Goal: Find specific page/section: Find specific page/section

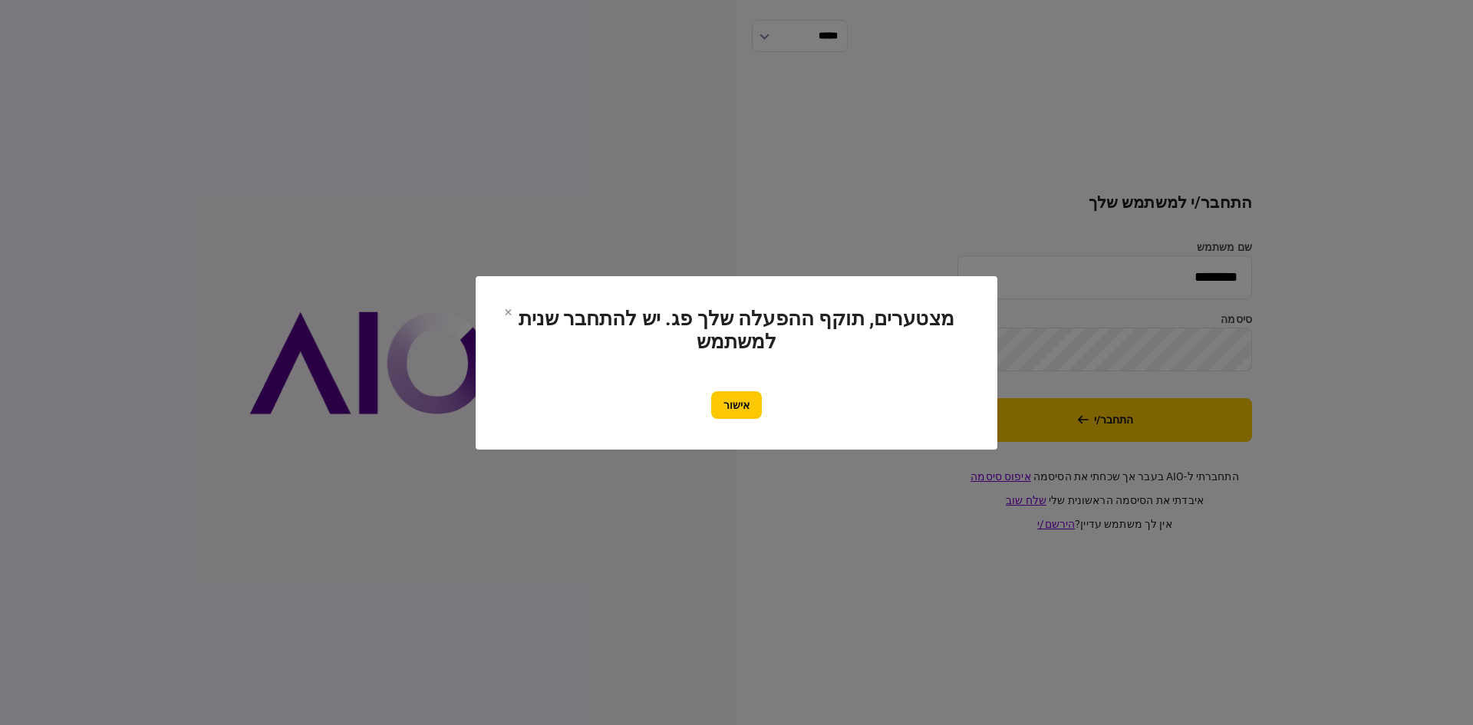
click at [750, 402] on button "אישור" at bounding box center [736, 405] width 51 height 28
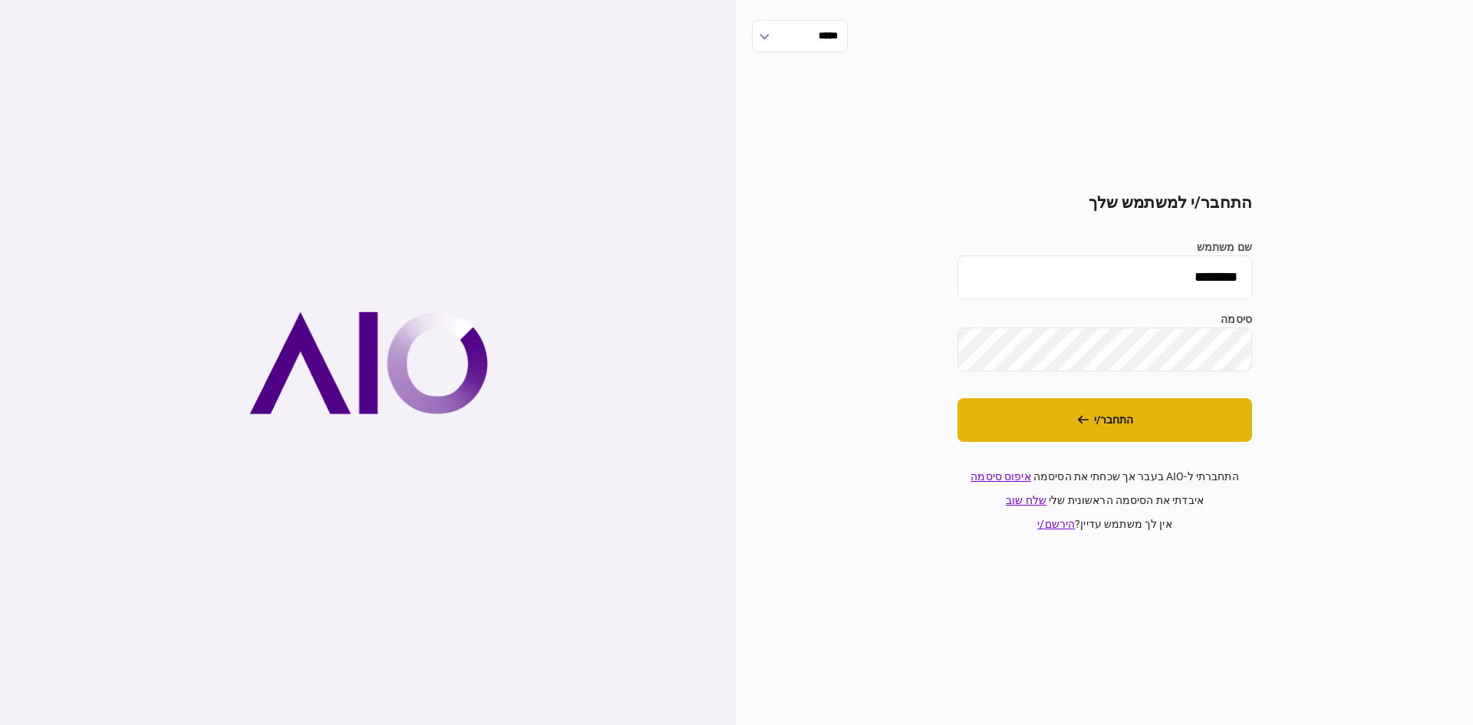
click at [1169, 409] on button "התחבר/י" at bounding box center [1105, 420] width 295 height 44
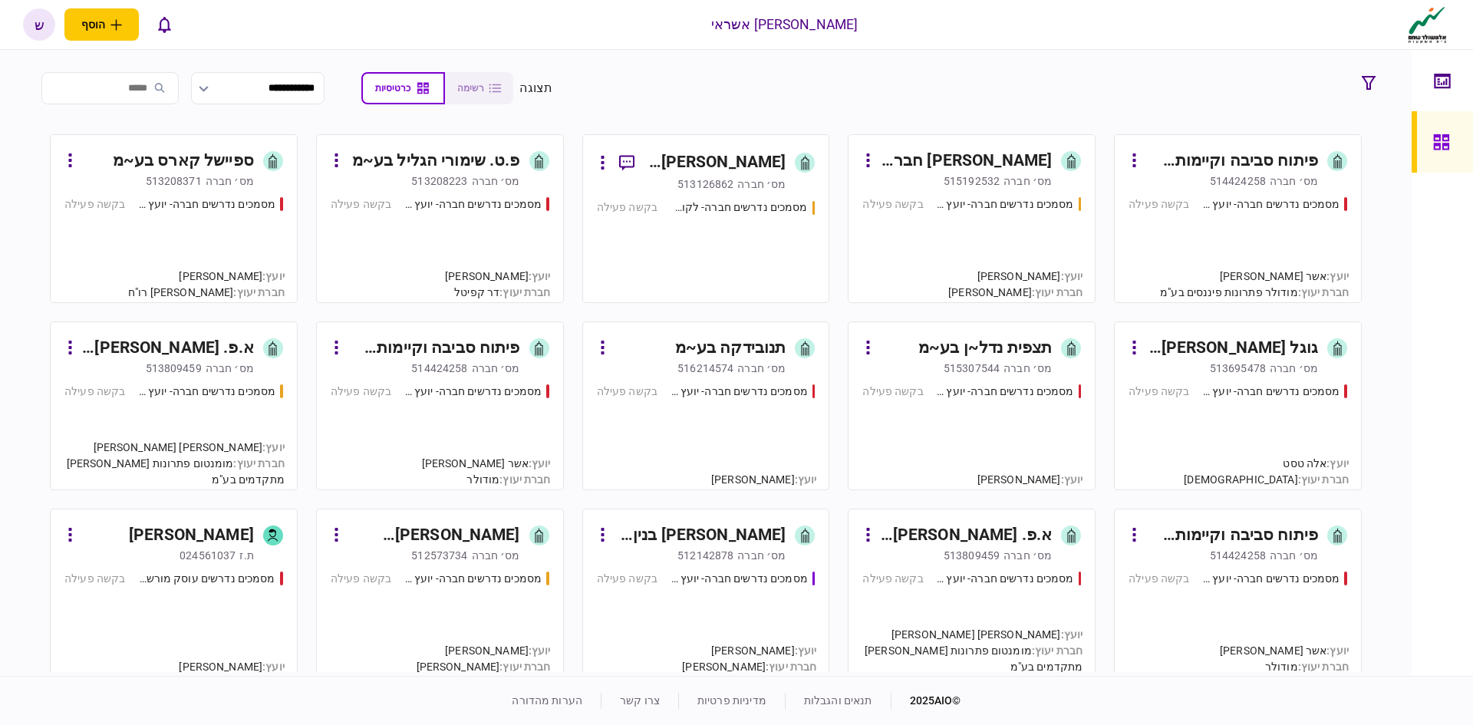
click at [973, 354] on div "תצפית נדל~ן בע~מ" at bounding box center [985, 348] width 134 height 25
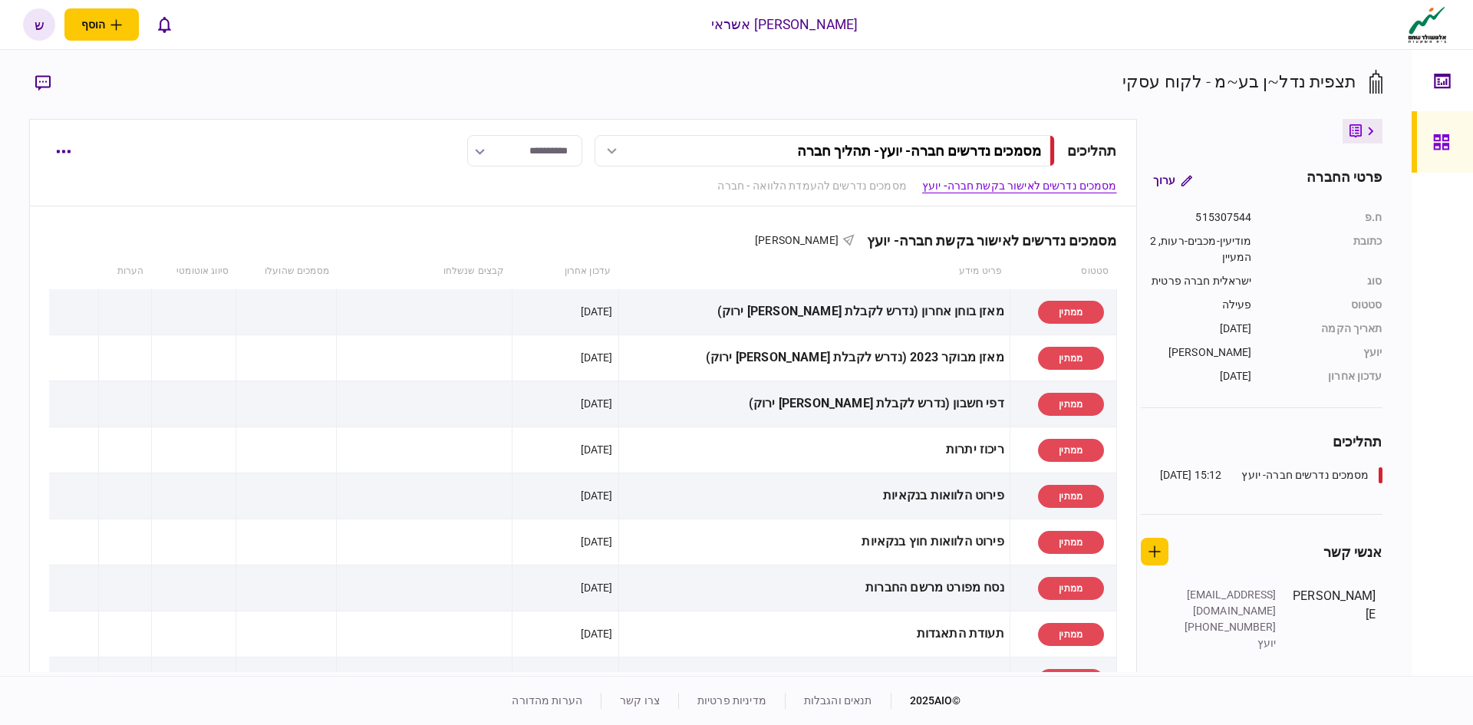
click at [1438, 143] on icon at bounding box center [1440, 141] width 15 height 15
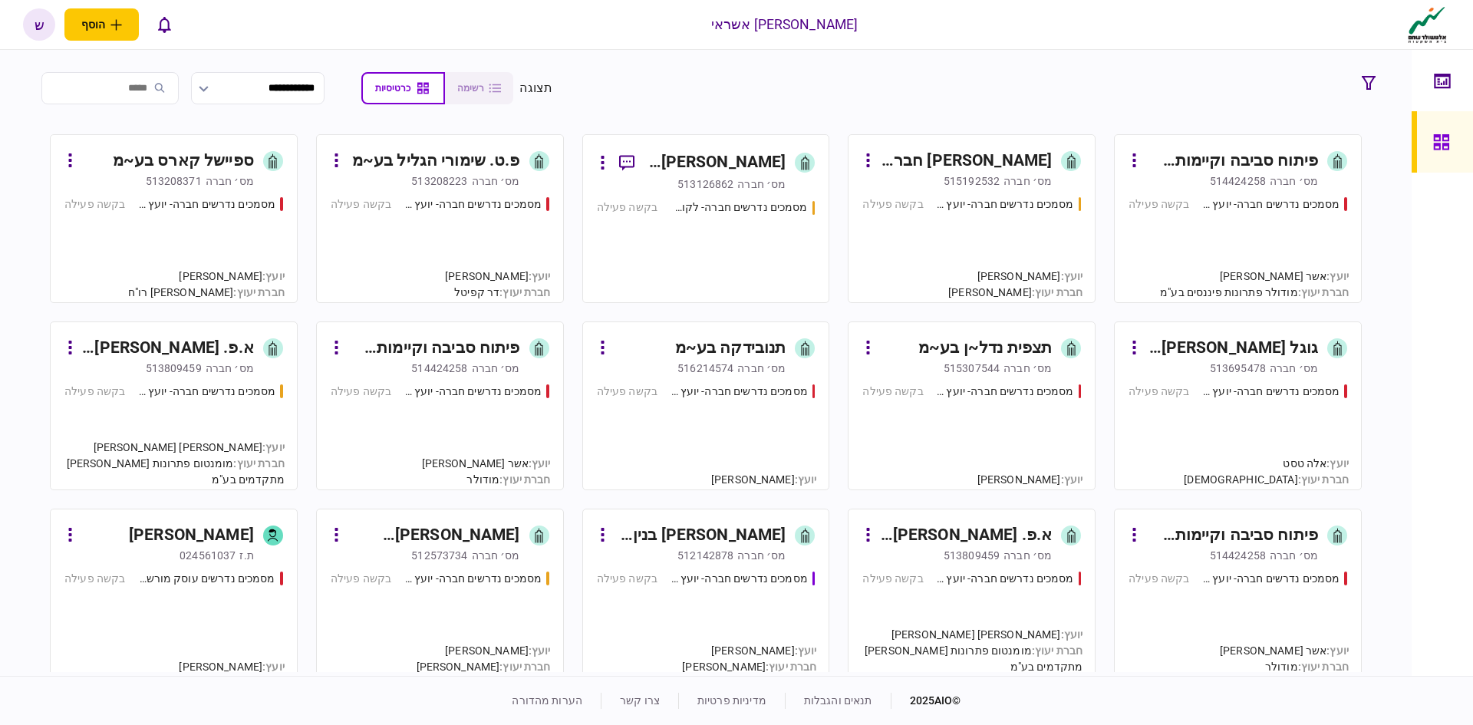
click at [497, 347] on div "פיתוח סביבה וקיימות בע~מ" at bounding box center [434, 348] width 172 height 25
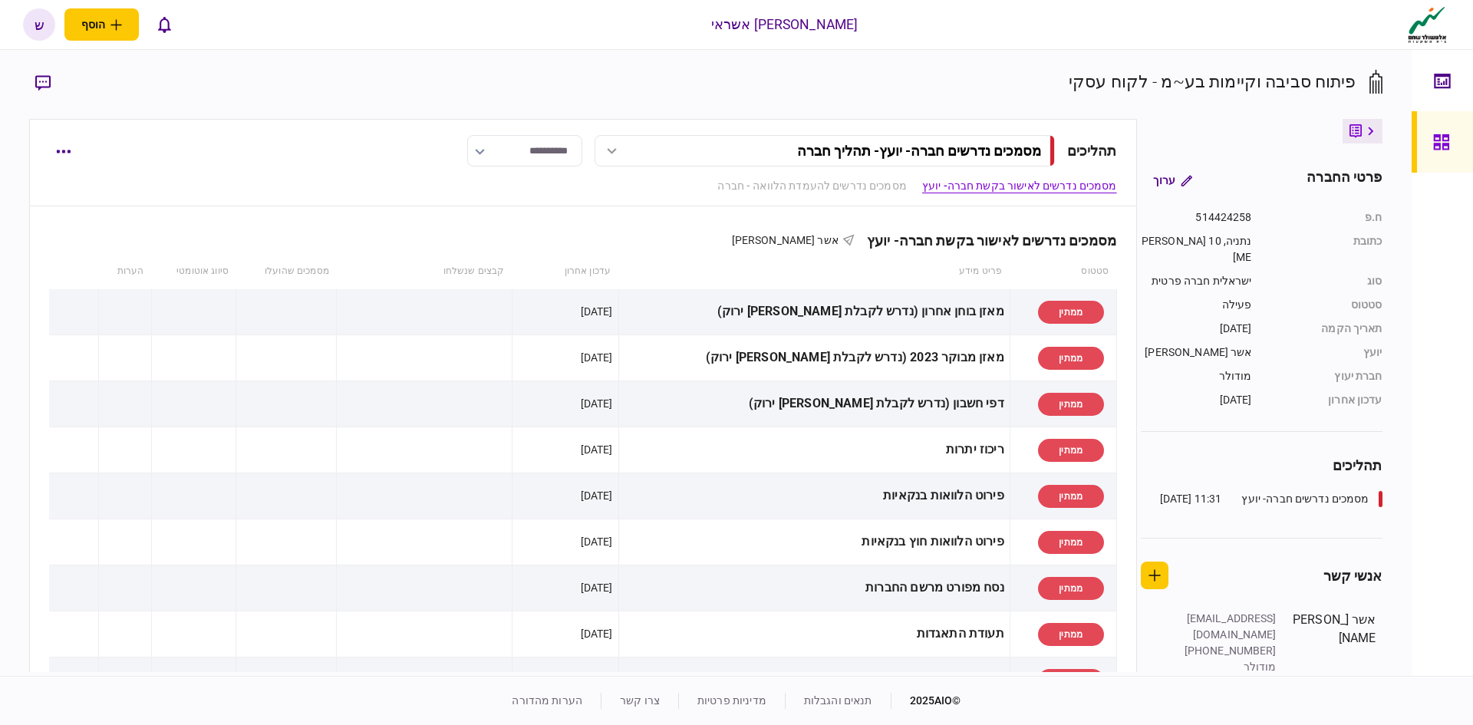
drag, startPoint x: 1457, startPoint y: 139, endPoint x: 789, endPoint y: 4, distance: 681.0
click at [1457, 139] on div at bounding box center [1445, 141] width 25 height 61
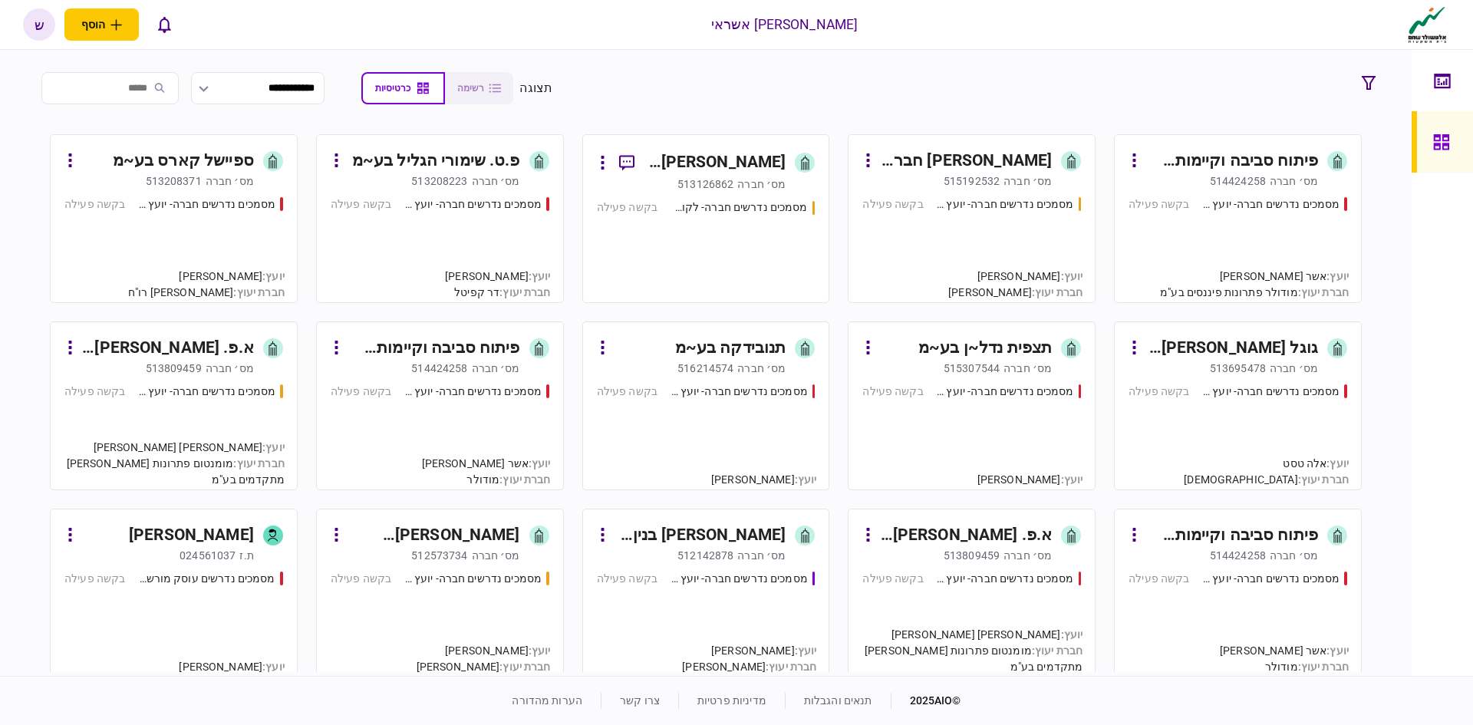
click at [962, 345] on div "תצפית נדל~ן בע~מ" at bounding box center [985, 348] width 134 height 25
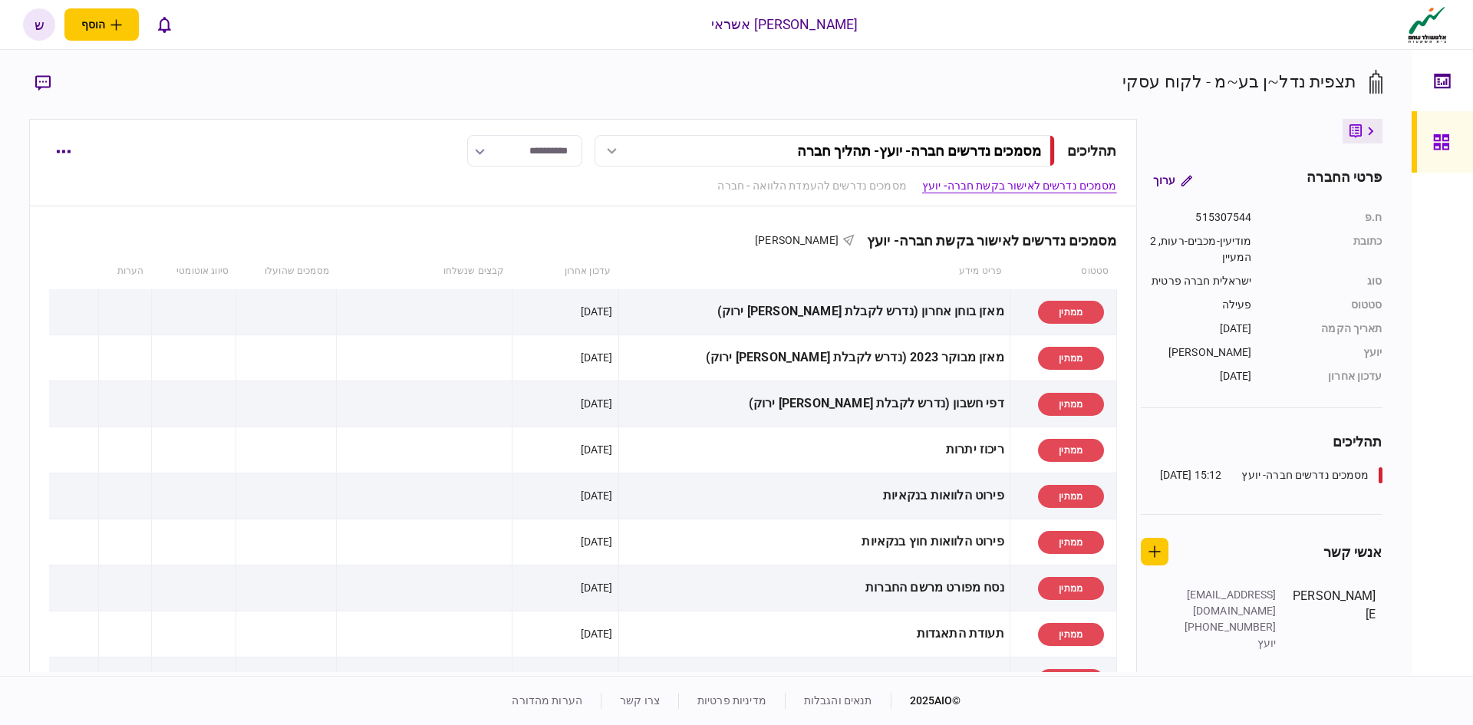
drag, startPoint x: 1422, startPoint y: 140, endPoint x: 862, endPoint y: 2, distance: 576.3
click at [1422, 140] on link at bounding box center [1442, 141] width 61 height 61
